Goal: Information Seeking & Learning: Learn about a topic

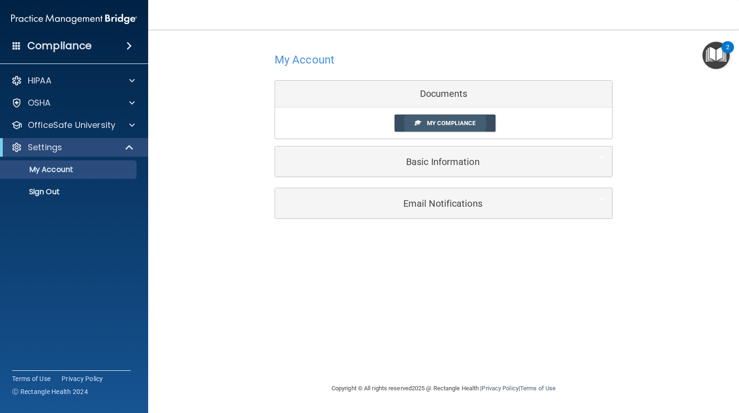
click at [448, 126] on span "My Compliance" at bounding box center [451, 122] width 49 height 7
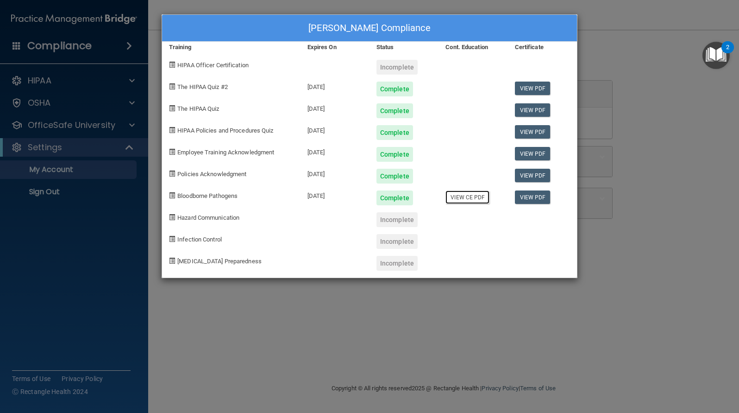
click at [463, 199] on link "View CE PDF" at bounding box center [468, 196] width 44 height 13
click at [95, 128] on div "Kathleen Brown's Compliance Training Expires On Status Cont. Education Certific…" at bounding box center [369, 206] width 739 height 413
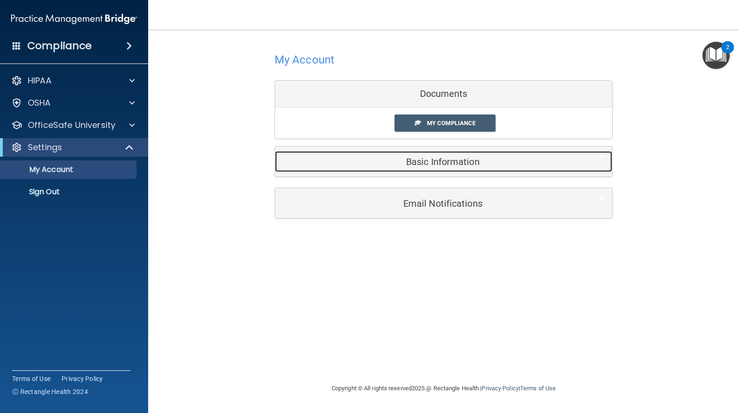
click at [410, 168] on div "Basic Information" at bounding box center [429, 161] width 309 height 21
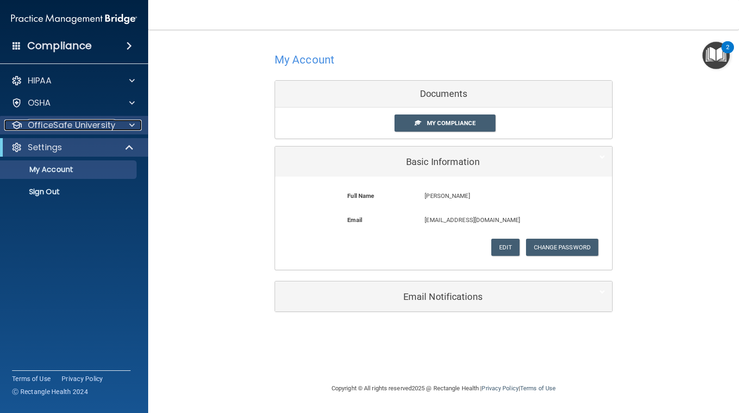
click at [98, 128] on p "OfficeSafe University" at bounding box center [72, 124] width 88 height 11
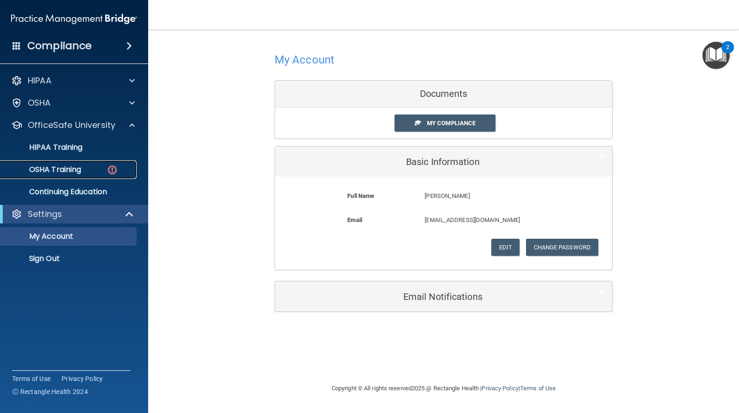
click at [79, 168] on p "OSHA Training" at bounding box center [43, 169] width 75 height 9
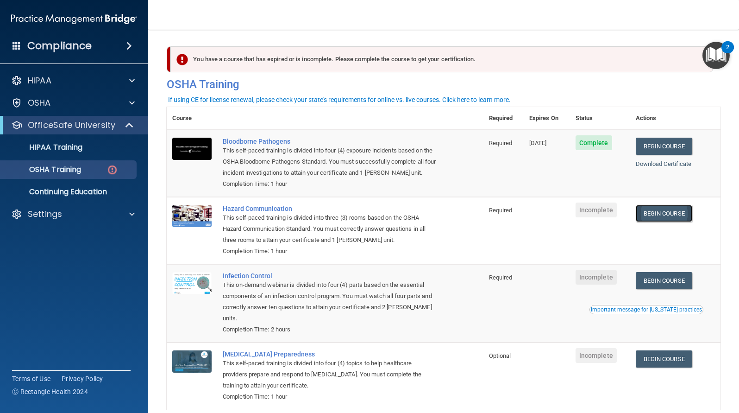
click at [664, 214] on link "Begin Course" at bounding box center [664, 213] width 57 height 17
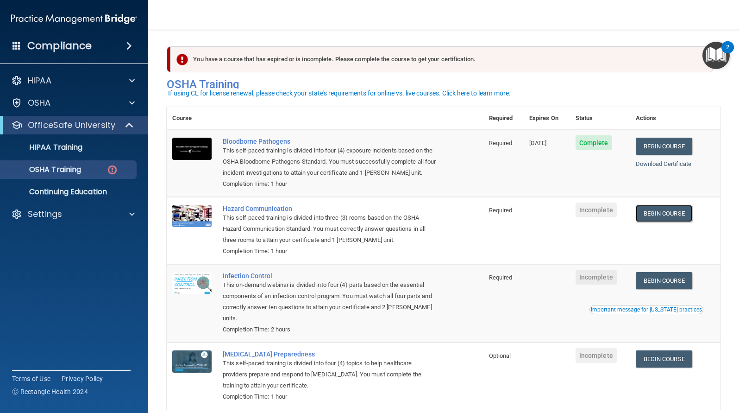
scroll to position [46, 0]
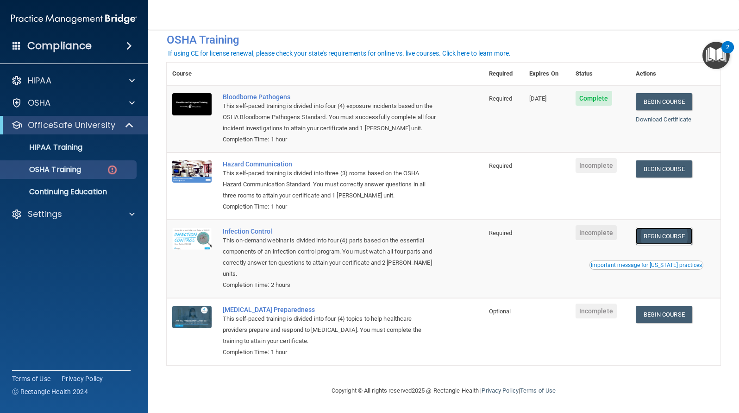
click at [654, 237] on link "Begin Course" at bounding box center [664, 235] width 57 height 17
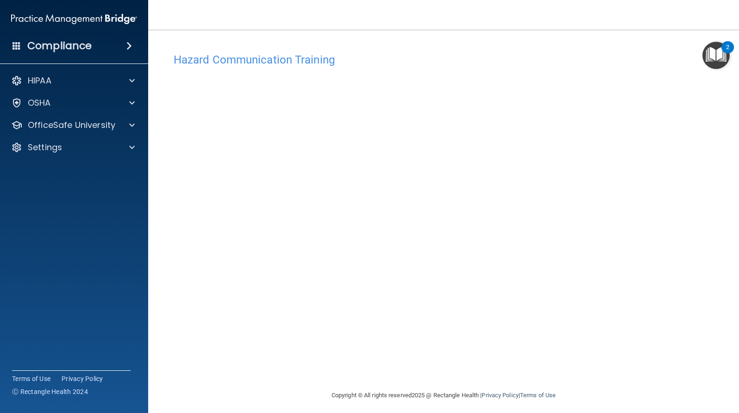
scroll to position [5, 0]
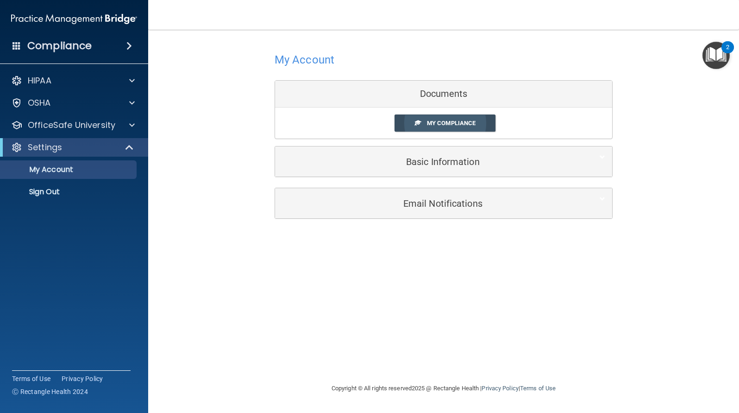
click at [433, 125] on span "My Compliance" at bounding box center [451, 122] width 49 height 7
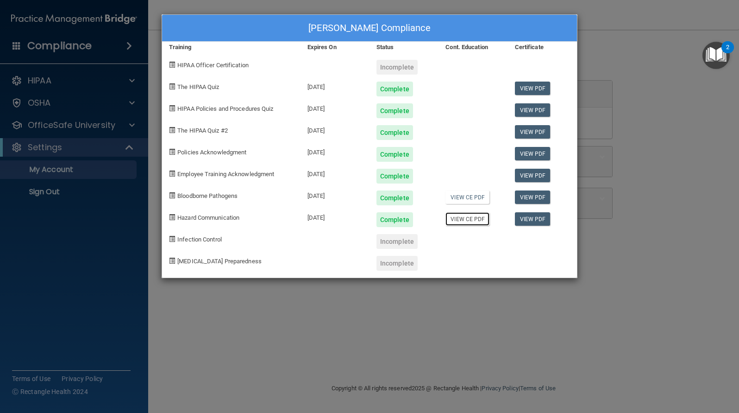
click at [480, 220] on link "View CE PDF" at bounding box center [468, 218] width 44 height 13
click at [534, 197] on link "View PDF" at bounding box center [533, 196] width 36 height 13
click at [537, 195] on link "View PDF" at bounding box center [533, 196] width 36 height 13
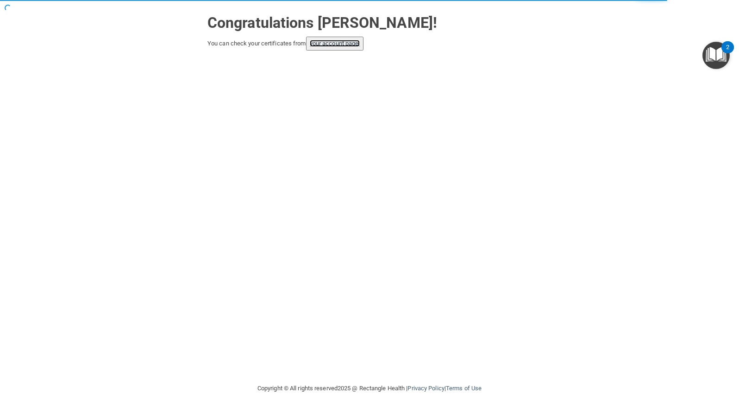
click at [344, 46] on link "your account page!" at bounding box center [335, 43] width 50 height 7
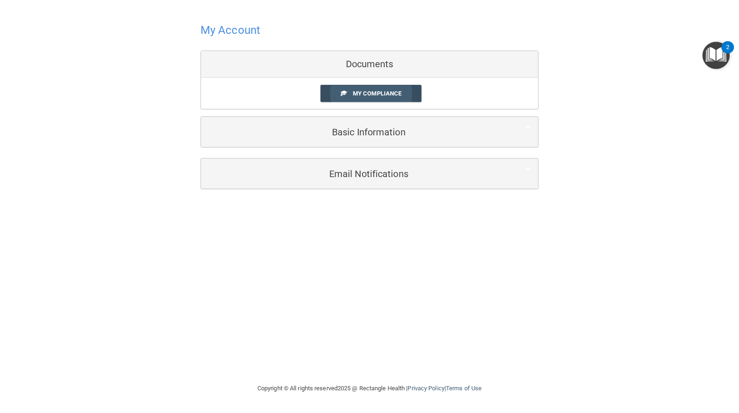
click at [400, 96] on span "My Compliance" at bounding box center [377, 93] width 49 height 7
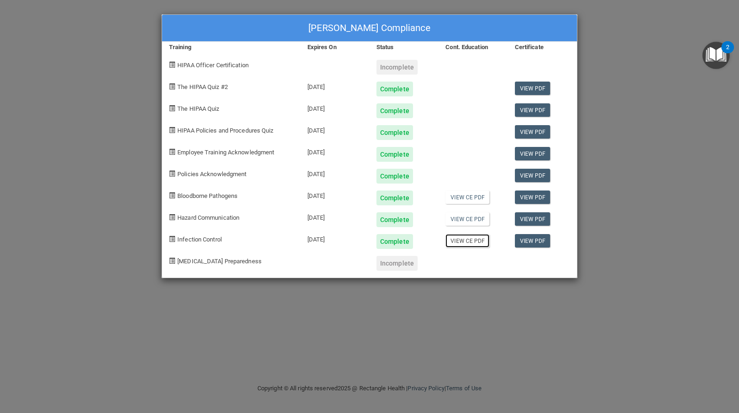
click at [468, 243] on link "View CE PDF" at bounding box center [468, 240] width 44 height 13
click at [534, 238] on link "View PDF" at bounding box center [533, 240] width 36 height 13
click at [529, 87] on link "View PDF" at bounding box center [533, 88] width 36 height 13
click at [526, 85] on link "View PDF" at bounding box center [533, 88] width 36 height 13
click at [540, 131] on link "View PDF" at bounding box center [533, 131] width 36 height 13
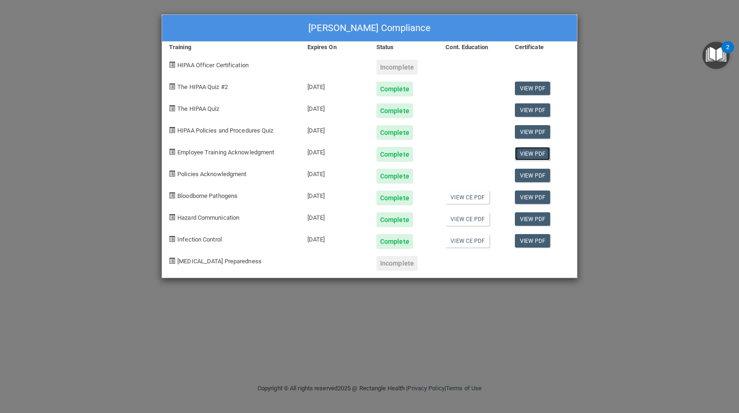
click at [537, 152] on link "View PDF" at bounding box center [533, 153] width 36 height 13
click at [541, 219] on link "View PDF" at bounding box center [533, 218] width 36 height 13
click at [537, 90] on link "View PDF" at bounding box center [533, 88] width 36 height 13
click at [530, 111] on link "View PDF" at bounding box center [533, 109] width 36 height 13
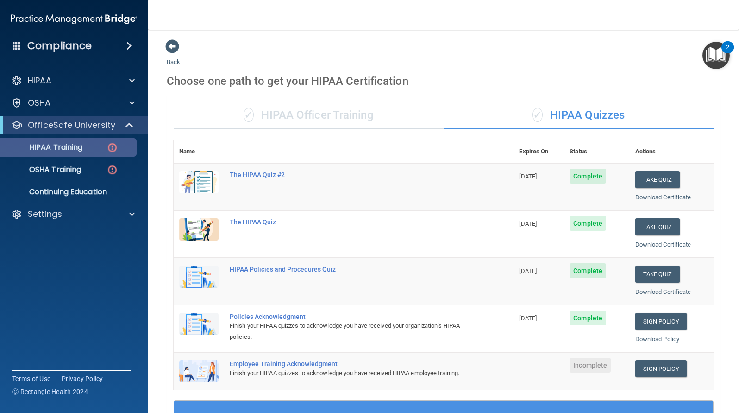
scroll to position [247, 0]
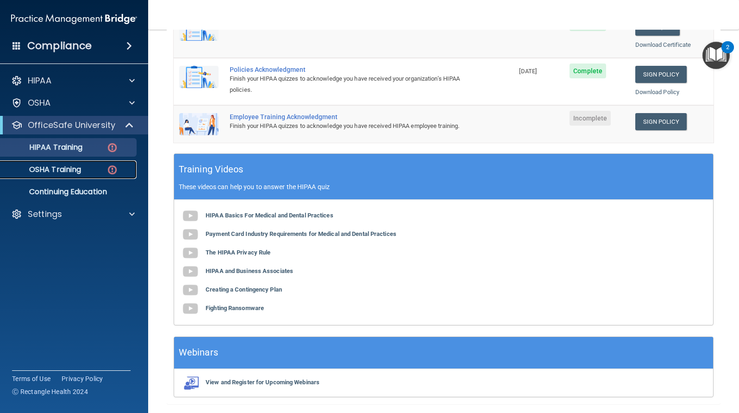
click at [86, 165] on div "OSHA Training" at bounding box center [69, 169] width 126 height 9
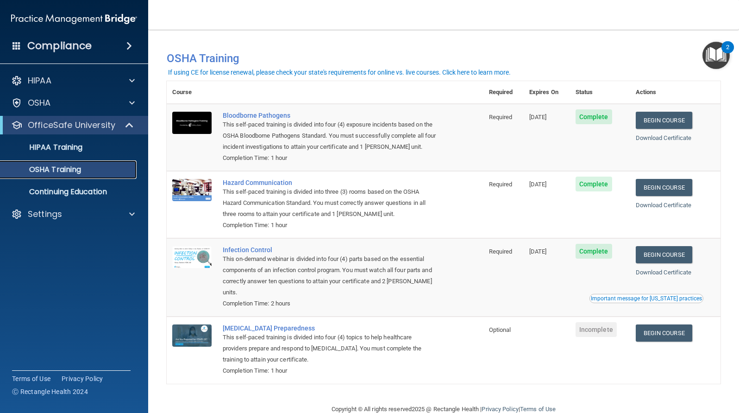
scroll to position [21, 0]
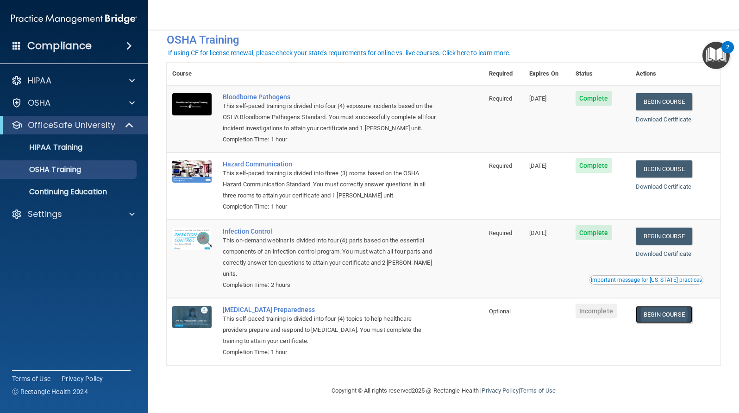
click at [662, 313] on link "Begin Course" at bounding box center [664, 314] width 57 height 17
click at [78, 169] on p "OSHA Training" at bounding box center [43, 169] width 75 height 9
click at [52, 144] on p "HIPAA Training" at bounding box center [44, 147] width 76 height 9
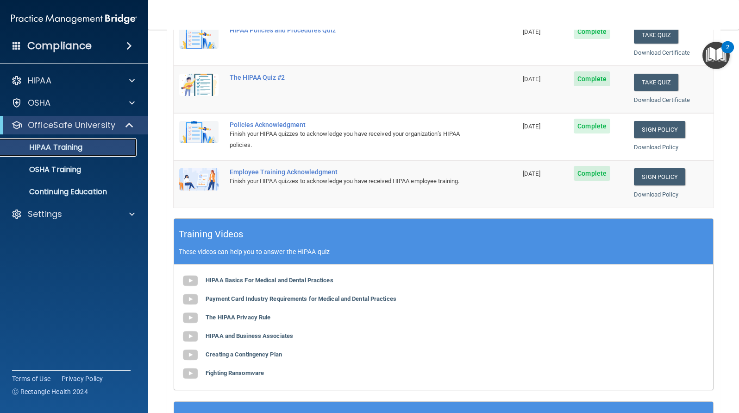
scroll to position [192, 0]
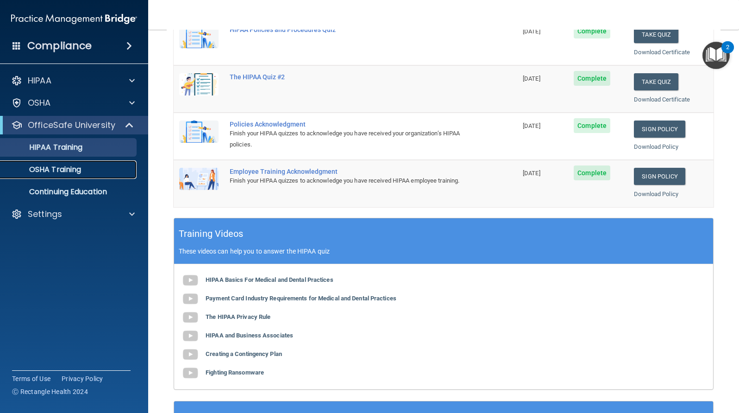
click at [71, 170] on p "OSHA Training" at bounding box center [43, 169] width 75 height 9
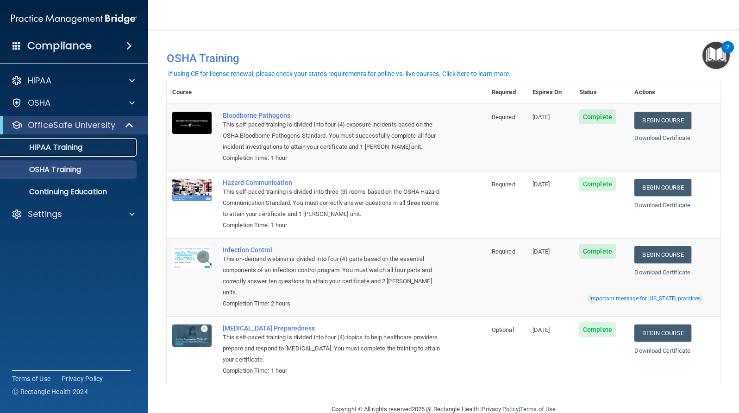
click at [62, 156] on link "HIPAA Training" at bounding box center [64, 147] width 146 height 19
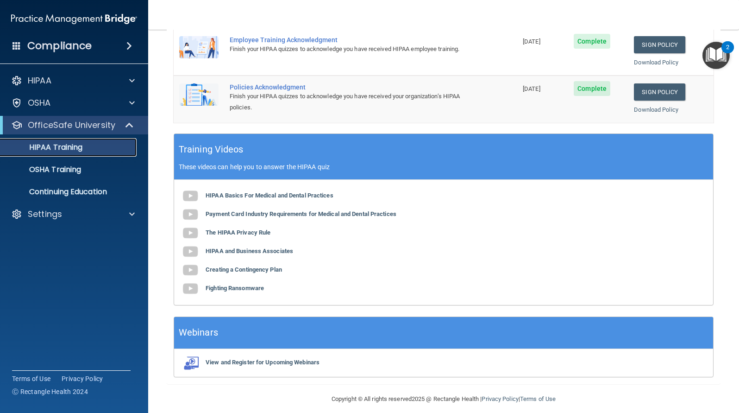
scroll to position [278, 0]
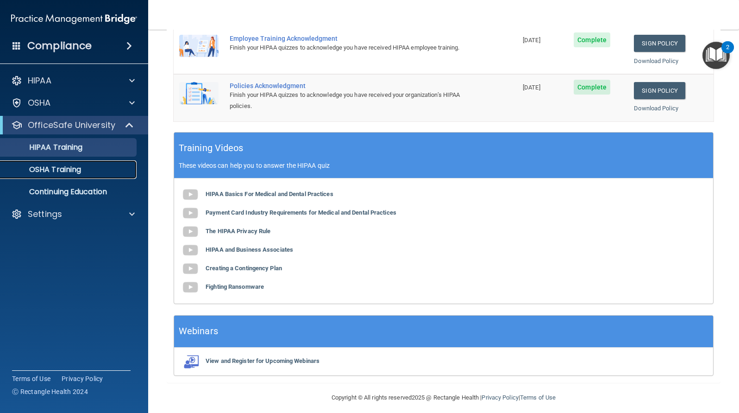
click at [69, 169] on p "OSHA Training" at bounding box center [43, 169] width 75 height 9
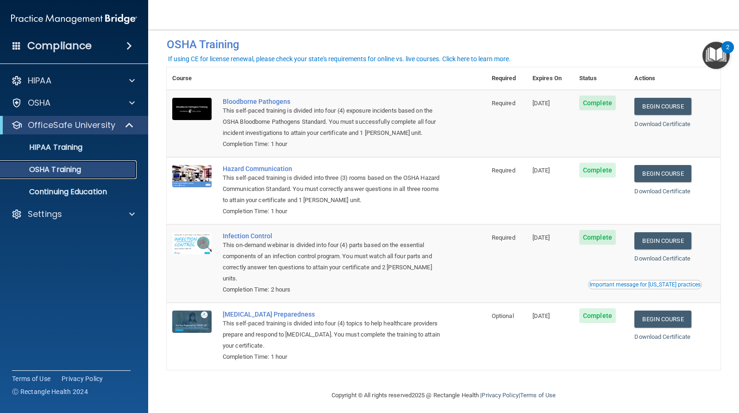
scroll to position [21, 0]
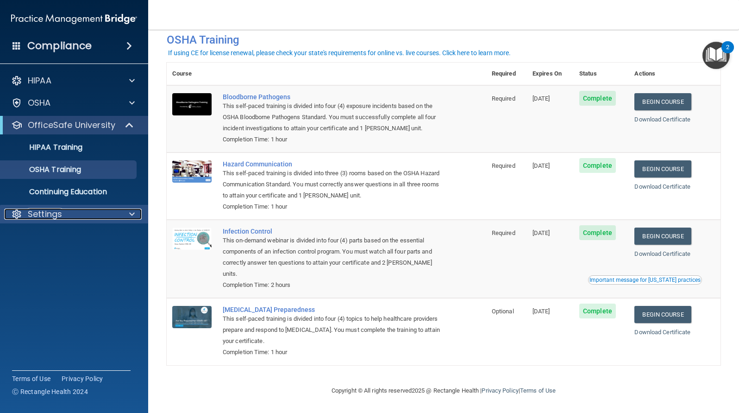
click at [47, 214] on p "Settings" at bounding box center [45, 213] width 34 height 11
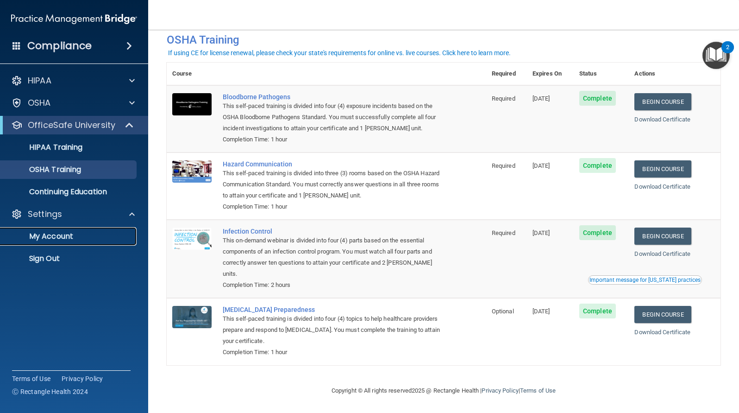
click at [50, 238] on p "My Account" at bounding box center [69, 236] width 126 height 9
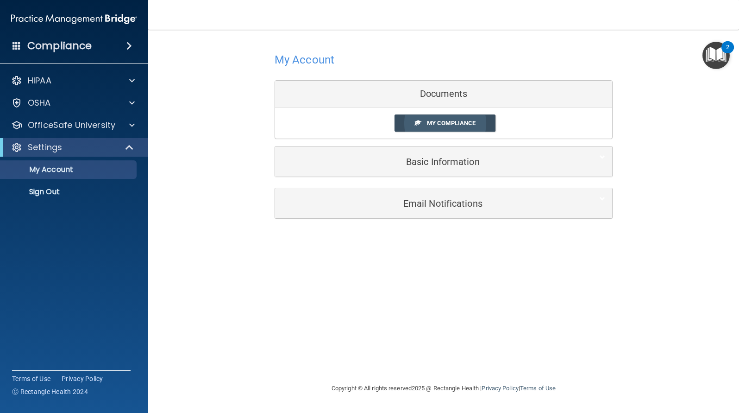
click at [447, 122] on span "My Compliance" at bounding box center [451, 122] width 49 height 7
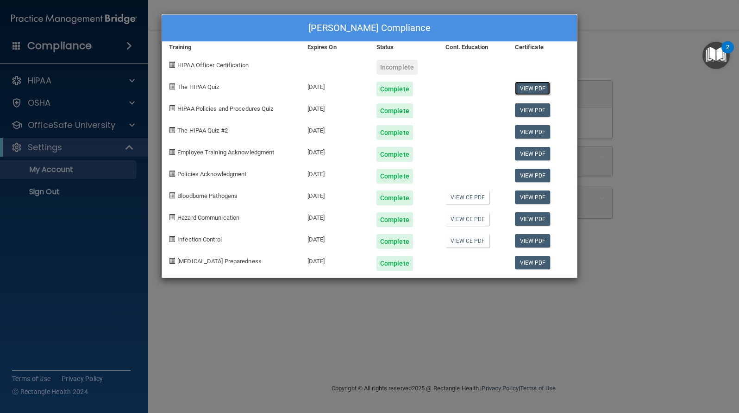
click at [534, 90] on link "View PDF" at bounding box center [533, 88] width 36 height 13
click at [521, 112] on link "View PDF" at bounding box center [533, 109] width 36 height 13
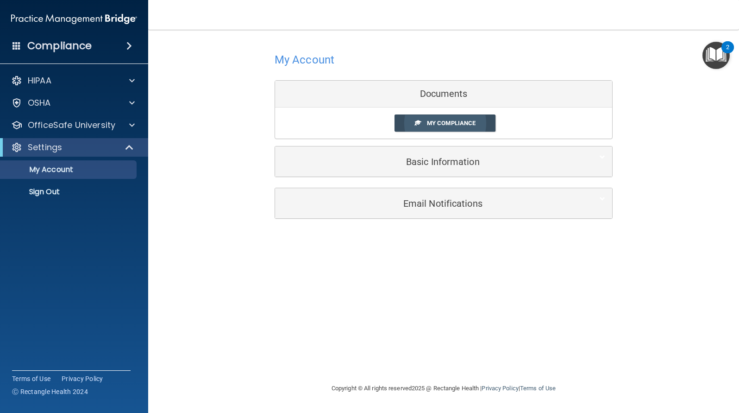
click at [437, 123] on span "My Compliance" at bounding box center [451, 122] width 49 height 7
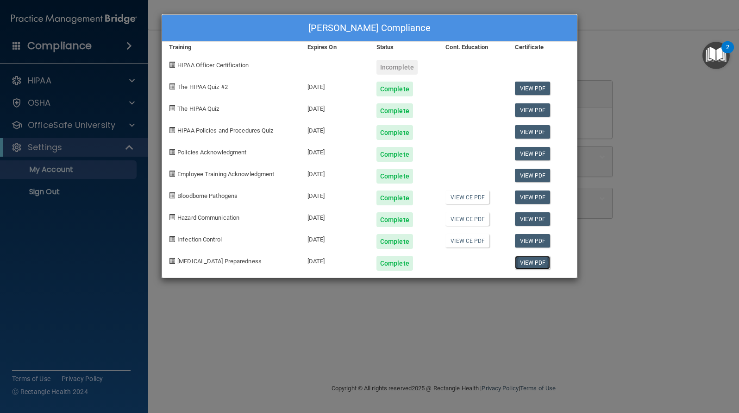
click at [524, 263] on link "View PDF" at bounding box center [533, 262] width 36 height 13
click at [132, 123] on div "Kathleen Brown's Compliance Training Expires On Status Cont. Education Certific…" at bounding box center [369, 206] width 739 height 413
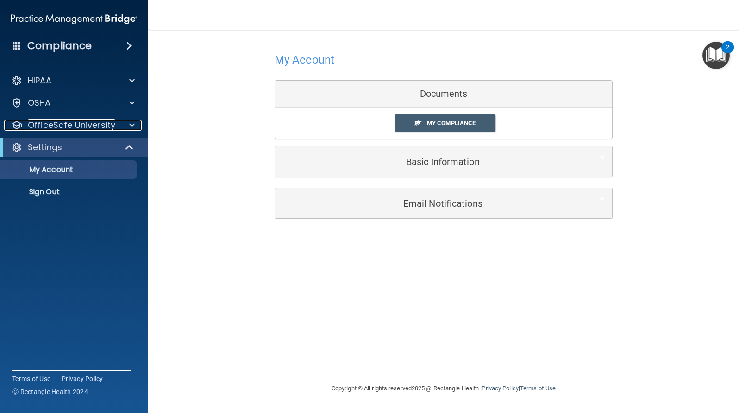
click at [132, 123] on span at bounding box center [132, 124] width 6 height 11
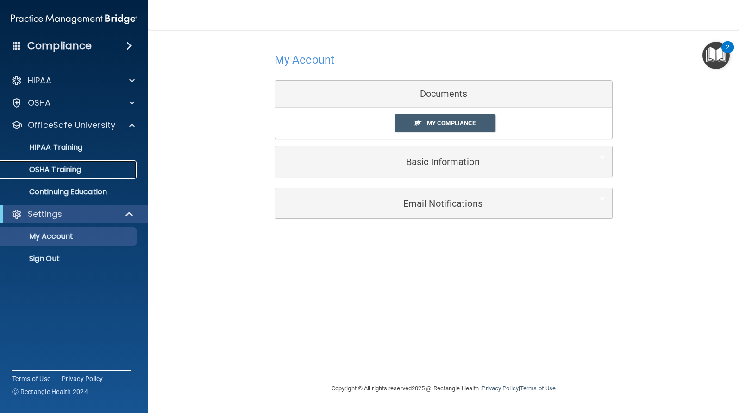
click at [70, 171] on p "OSHA Training" at bounding box center [43, 169] width 75 height 9
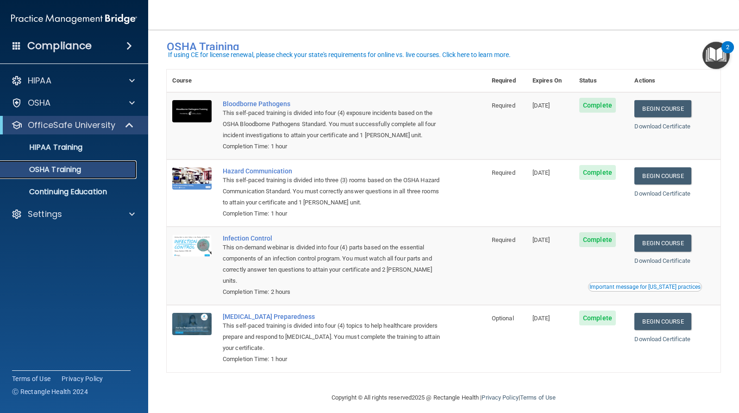
scroll to position [21, 0]
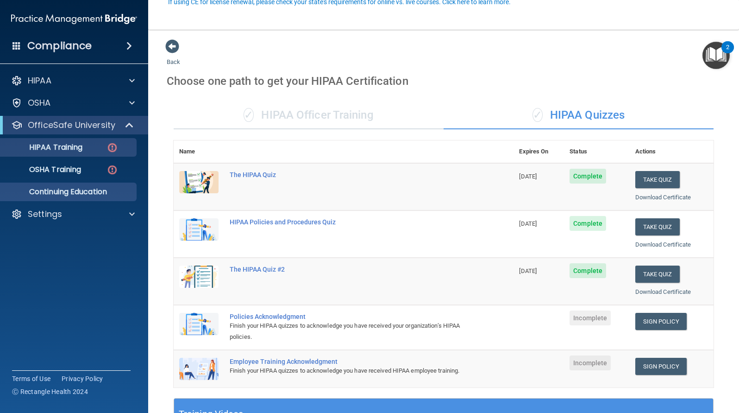
scroll to position [93, 0]
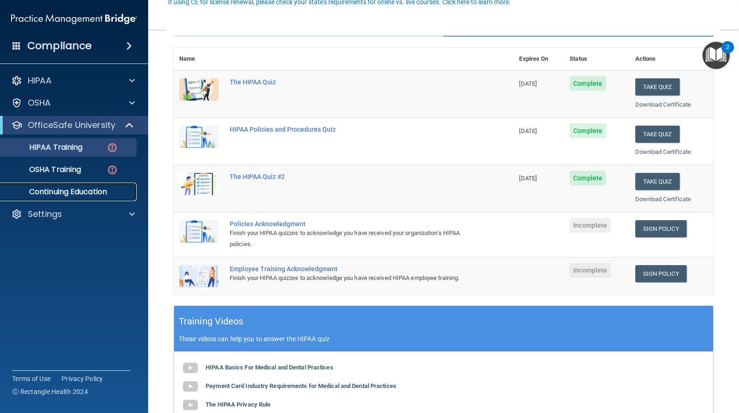
click at [69, 194] on p "Continuing Education" at bounding box center [69, 191] width 126 height 9
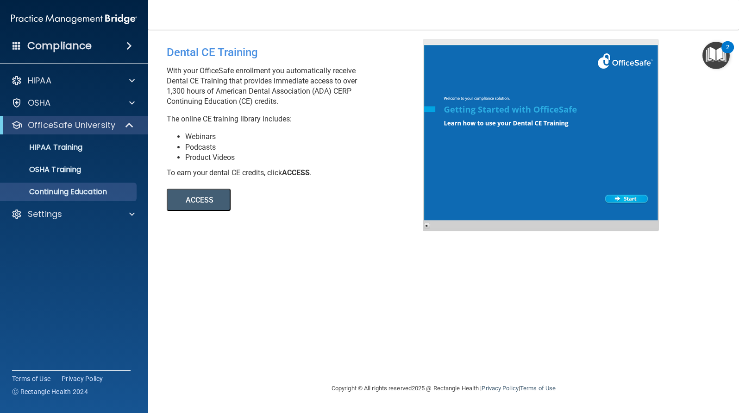
click at [221, 201] on button "ACCESS" at bounding box center [199, 199] width 64 height 22
